Goal: Task Accomplishment & Management: Manage account settings

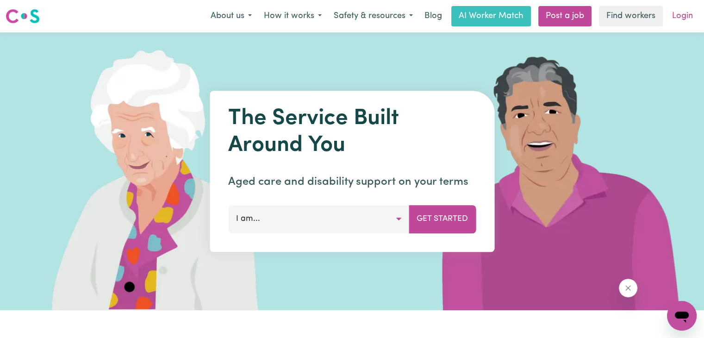
click at [686, 13] on link "Login" at bounding box center [683, 16] width 32 height 20
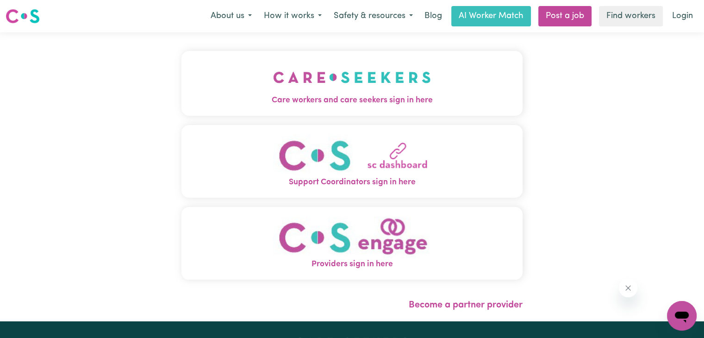
click at [366, 102] on span "Care workers and care seekers sign in here" at bounding box center [351, 100] width 341 height 12
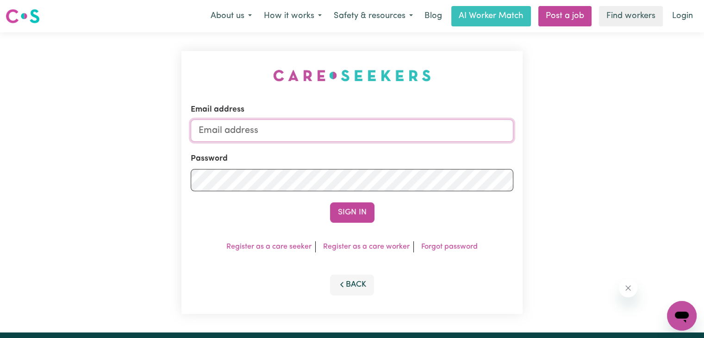
type input "[EMAIL_ADDRESS][DOMAIN_NAME]"
click at [357, 208] on button "Sign In" at bounding box center [352, 212] width 44 height 20
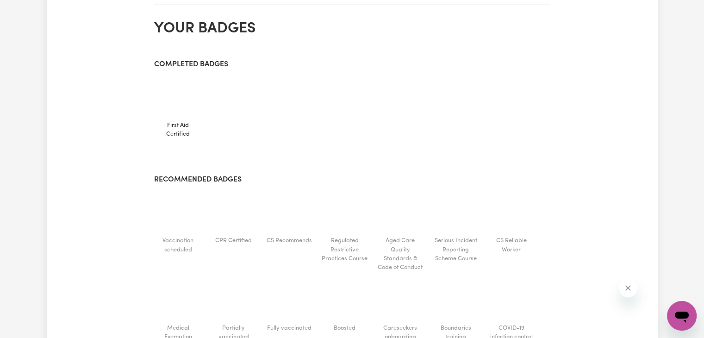
scroll to position [489, 0]
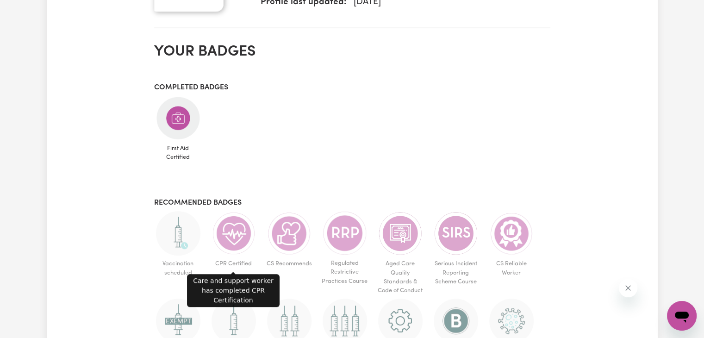
click at [231, 239] on img at bounding box center [234, 233] width 44 height 44
click at [237, 226] on img at bounding box center [234, 233] width 44 height 44
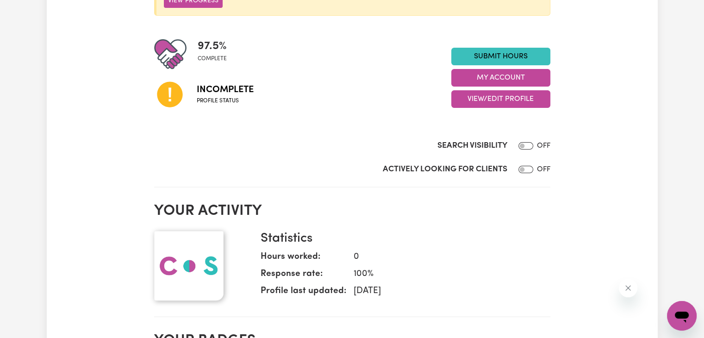
scroll to position [156, 0]
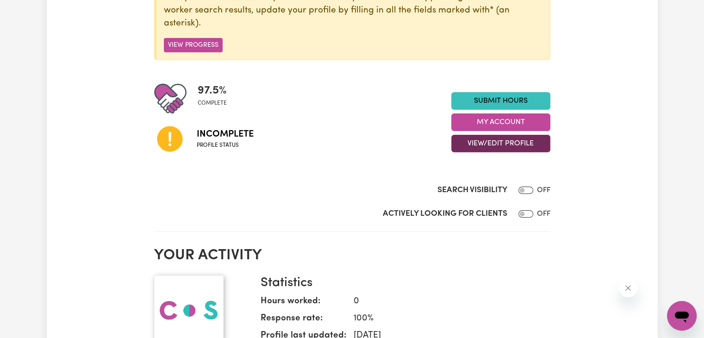
click at [502, 140] on button "View/Edit Profile" at bounding box center [500, 144] width 99 height 18
